Goal: Information Seeking & Learning: Find specific fact

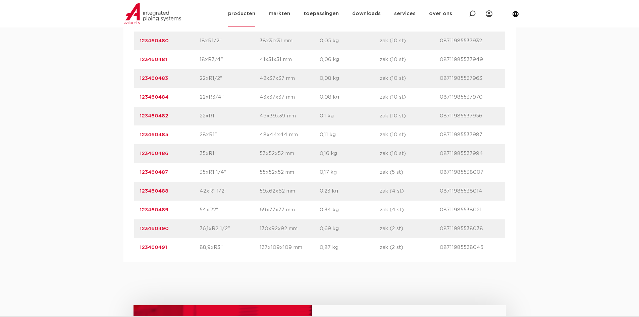
click at [153, 18] on img at bounding box center [152, 13] width 57 height 21
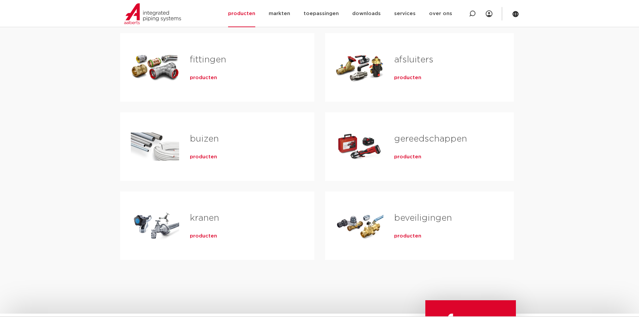
click at [196, 77] on span "producten" at bounding box center [203, 78] width 27 height 7
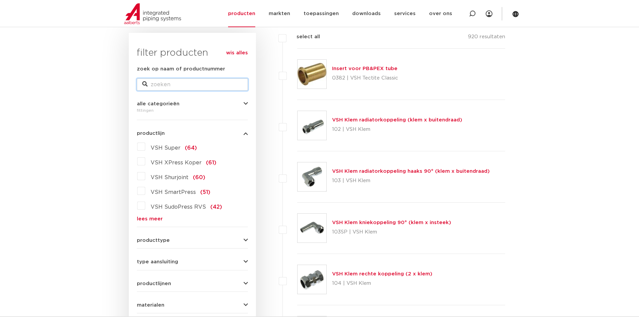
click at [181, 86] on input "zoek op naam of productnummer" at bounding box center [192, 85] width 111 height 12
type input "vsh slangpilaar"
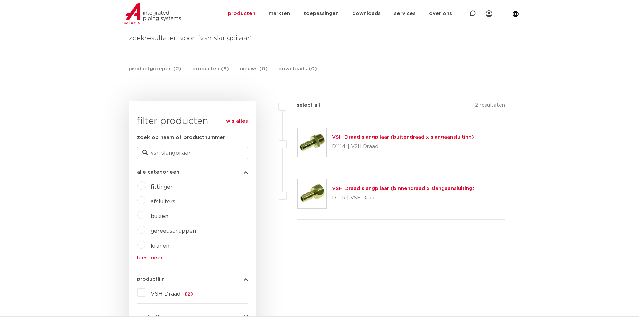
click at [402, 137] on link "VSH Draad slangpilaar (buitendraad x slangaansluiting)" at bounding box center [403, 137] width 142 height 5
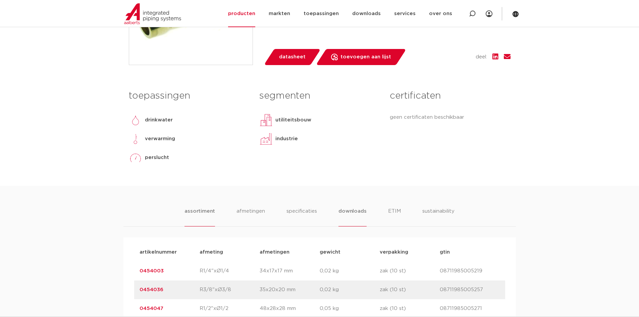
scroll to position [369, 0]
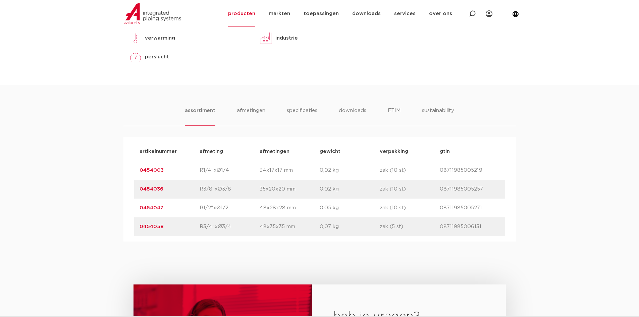
click at [146, 209] on link "0454047" at bounding box center [152, 207] width 24 height 5
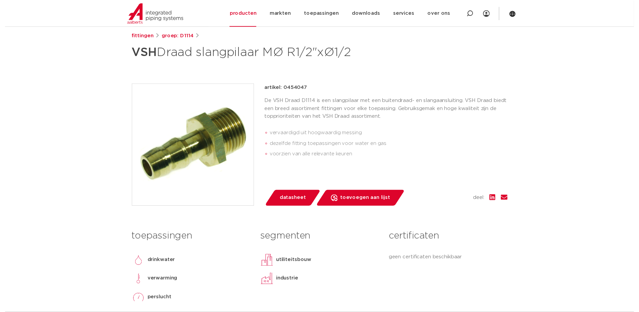
scroll to position [101, 0]
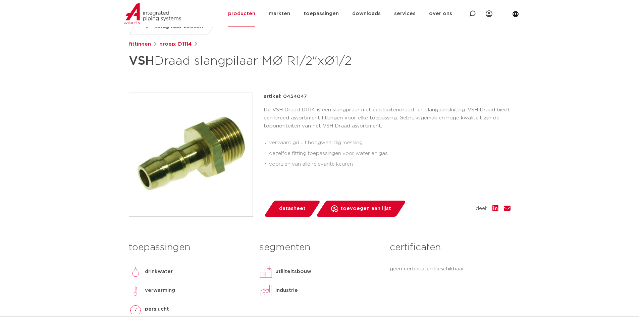
click at [285, 195] on div "artikel: 0454047 De VSH Draad D1114 is een slangpilaar met een buitendraad- en …" at bounding box center [387, 155] width 247 height 124
click at [290, 204] on span "datasheet" at bounding box center [292, 208] width 27 height 11
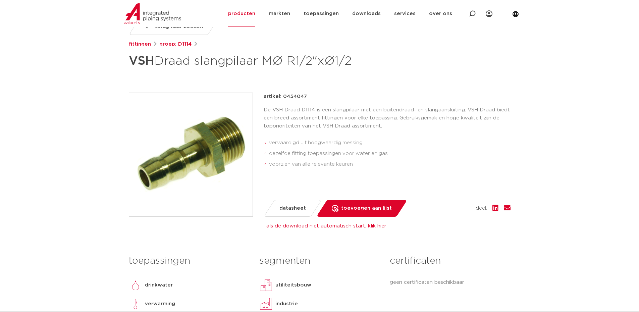
drag, startPoint x: 308, startPoint y: 100, endPoint x: 283, endPoint y: 99, distance: 25.9
click at [283, 99] on div "artikel: 0454047" at bounding box center [387, 97] width 247 height 8
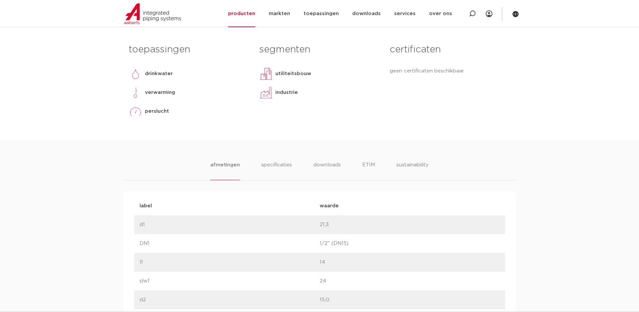
scroll to position [302, 0]
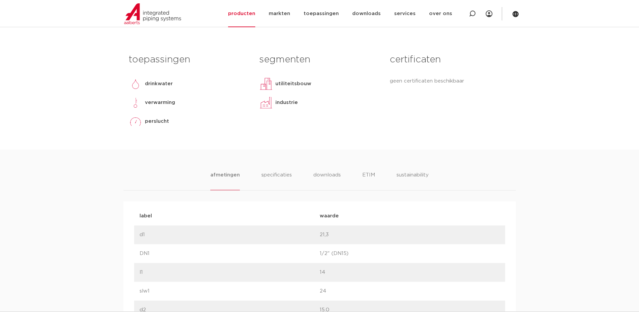
drag, startPoint x: 183, startPoint y: 77, endPoint x: 189, endPoint y: 73, distance: 6.3
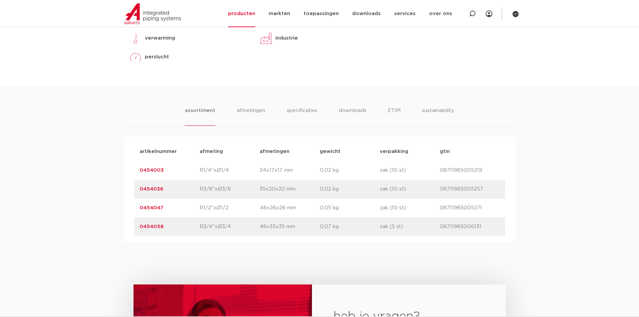
click at [156, 189] on link "0454036" at bounding box center [152, 189] width 24 height 5
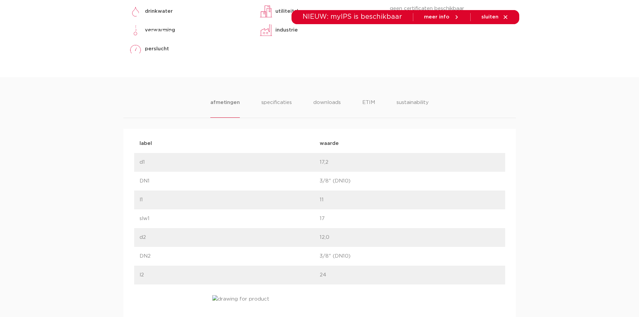
scroll to position [369, 0]
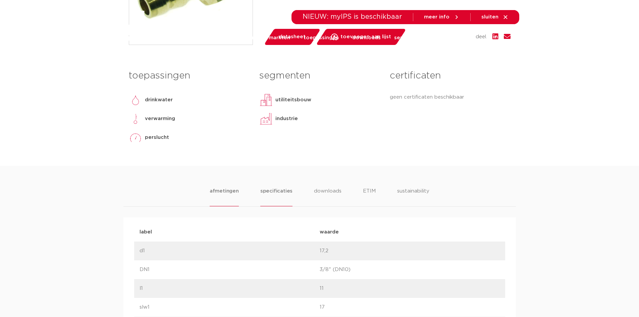
click at [278, 199] on li "specificaties" at bounding box center [276, 196] width 32 height 19
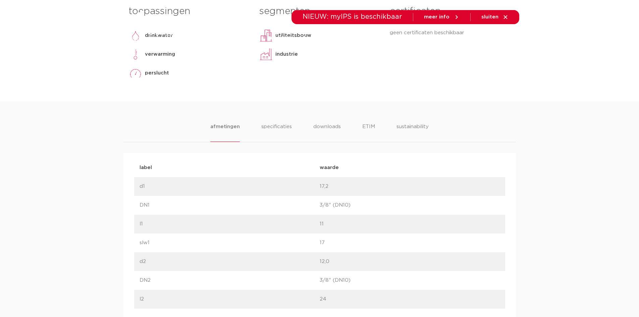
scroll to position [336, 0]
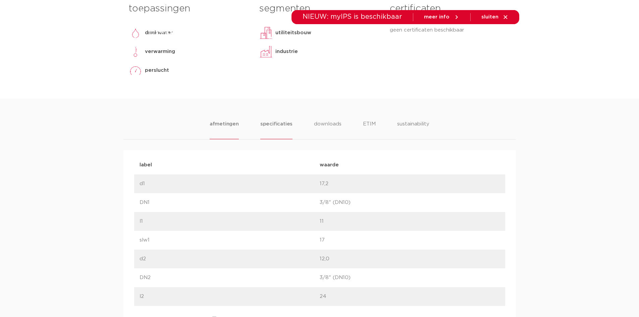
click at [274, 121] on li "specificaties" at bounding box center [276, 129] width 32 height 19
click at [272, 126] on li "specificaties" at bounding box center [276, 129] width 32 height 19
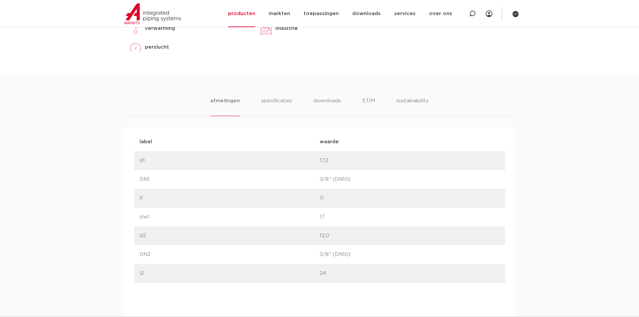
scroll to position [306, 0]
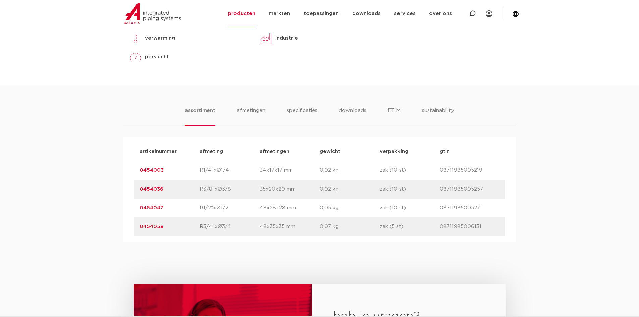
click at [152, 168] on link "0454003" at bounding box center [152, 170] width 24 height 5
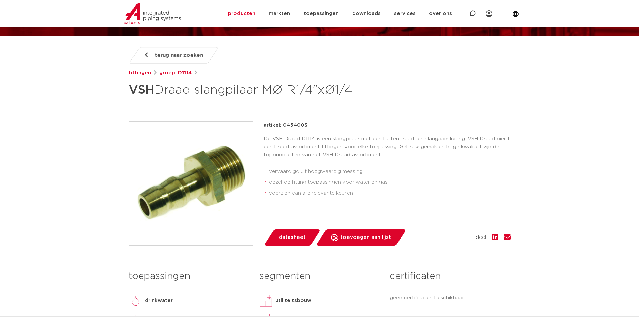
scroll to position [34, 0]
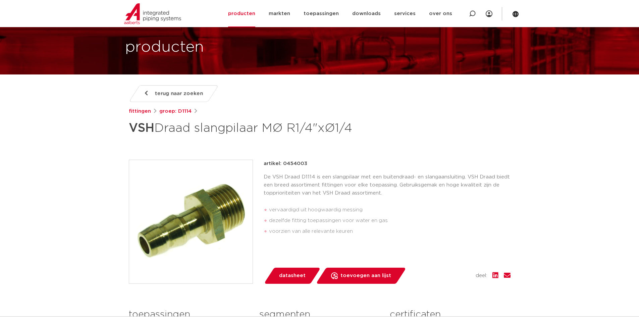
drag, startPoint x: 129, startPoint y: 130, endPoint x: 357, endPoint y: 135, distance: 227.6
click at [357, 135] on h1 "VSH Draad slangpilaar MØ R1/4"xØ1/4" at bounding box center [255, 128] width 252 height 20
copy h1 "VSH Draad slangpilaar MØ R1/4"xØ1/4"
click at [359, 146] on div "terug naar zoeken [GEOGRAPHIC_DATA] groep: D1114 VSH Draad slangpilaar MØ R1/4"…" at bounding box center [320, 244] width 393 height 319
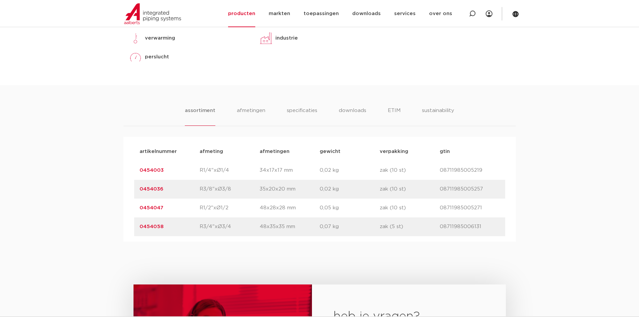
drag, startPoint x: 172, startPoint y: 205, endPoint x: 130, endPoint y: 206, distance: 42.6
click at [130, 206] on div "artikelnummer afmeting [GEOGRAPHIC_DATA] gewicht verpakking gtin artikelnummer …" at bounding box center [320, 189] width 393 height 105
copy link "0454047"
